Goal: Task Accomplishment & Management: Use online tool/utility

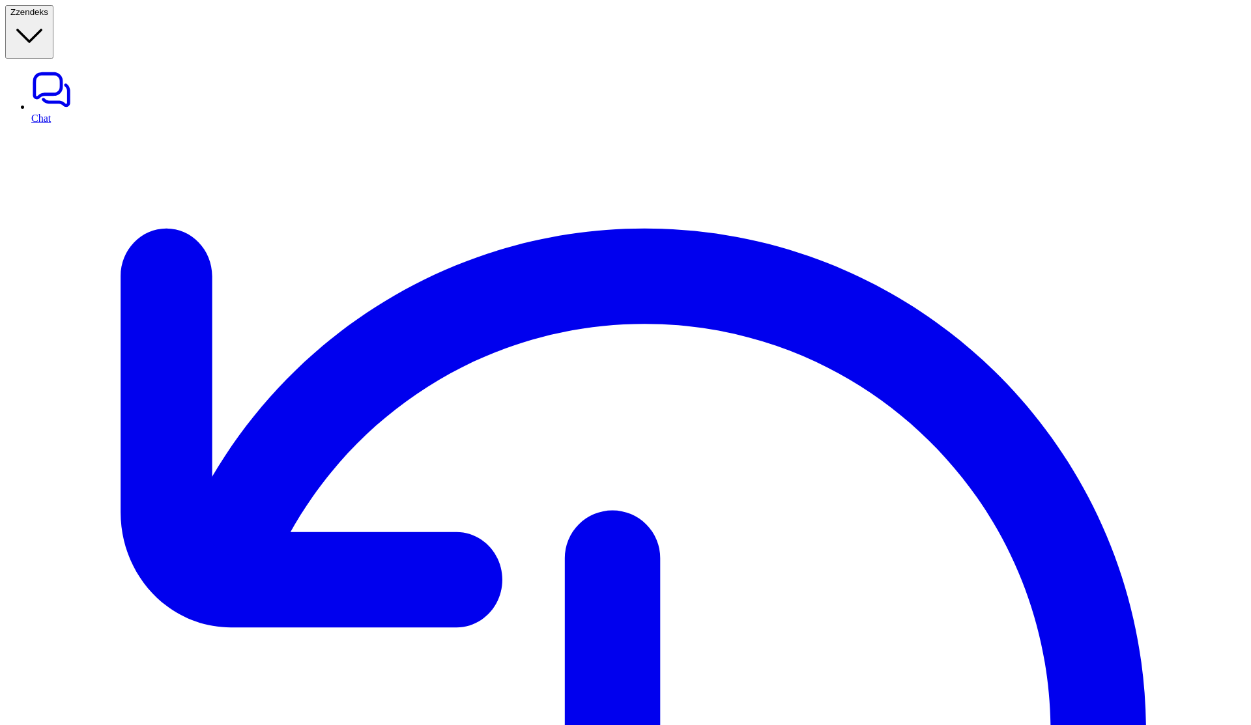
type textarea "**********"
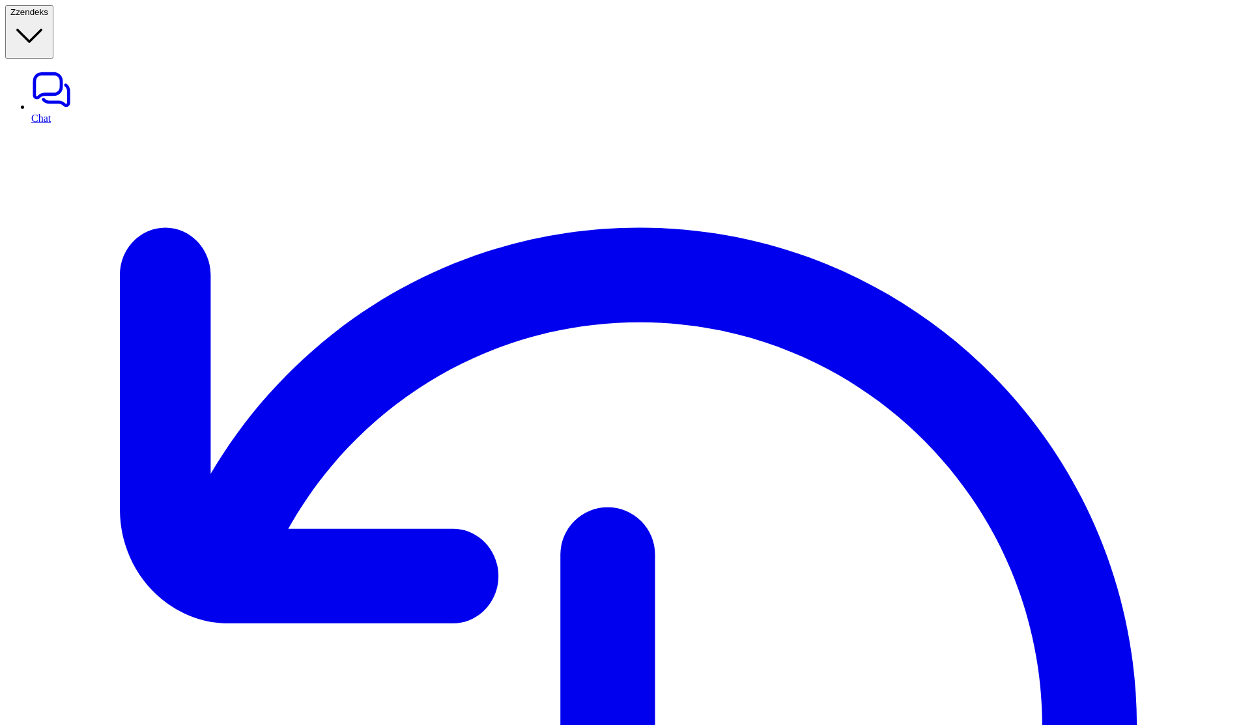
type input "****"
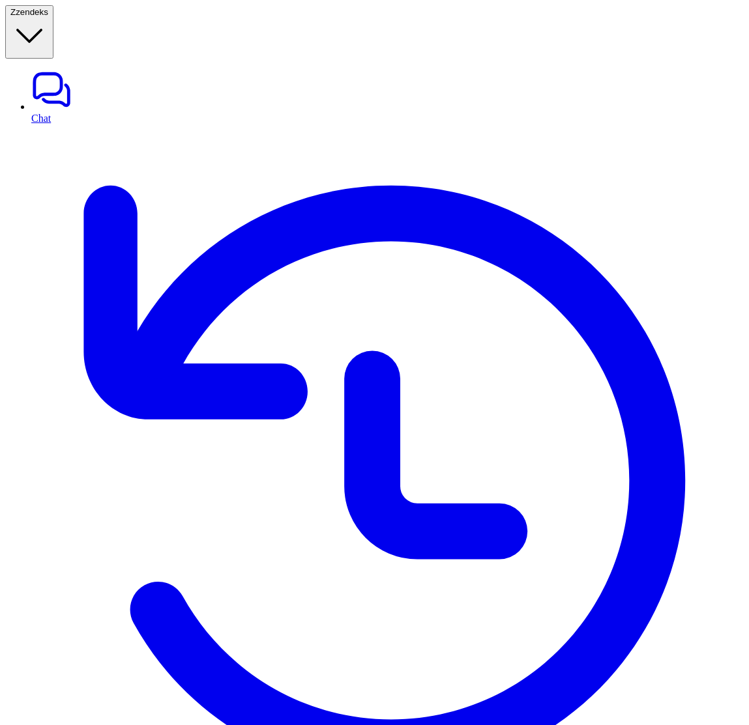
drag, startPoint x: 19, startPoint y: 514, endPoint x: 94, endPoint y: 550, distance: 83.1
